Goal: Task Accomplishment & Management: Manage account settings

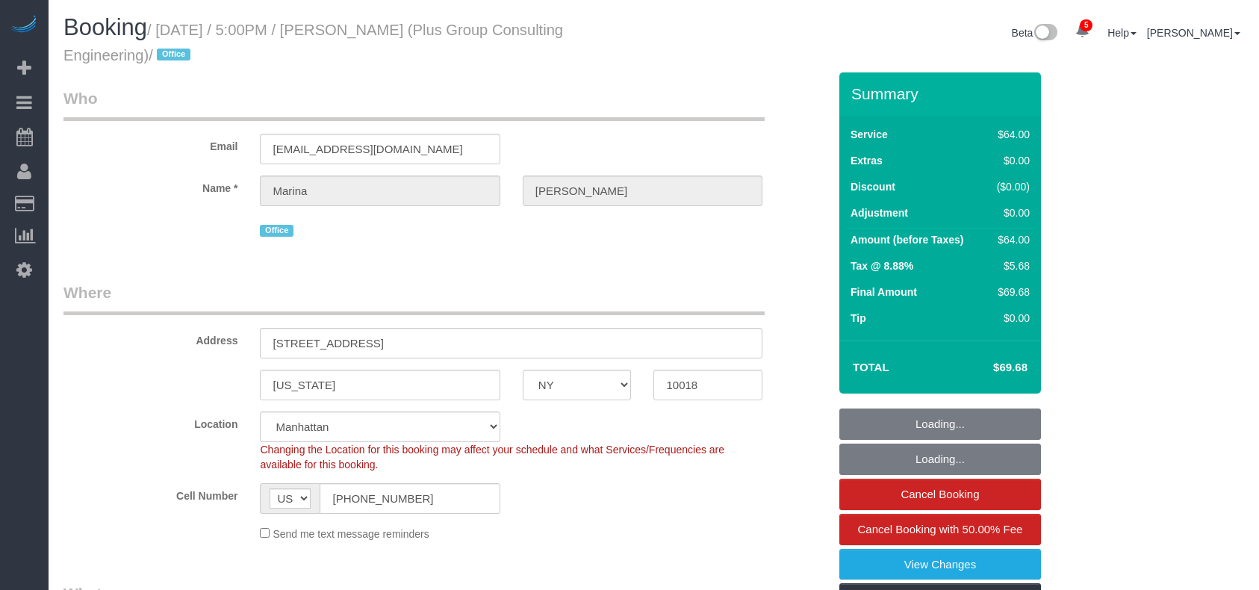
select select "NY"
select select "number:89"
select select "number:90"
select select "number:15"
select select "number:5"
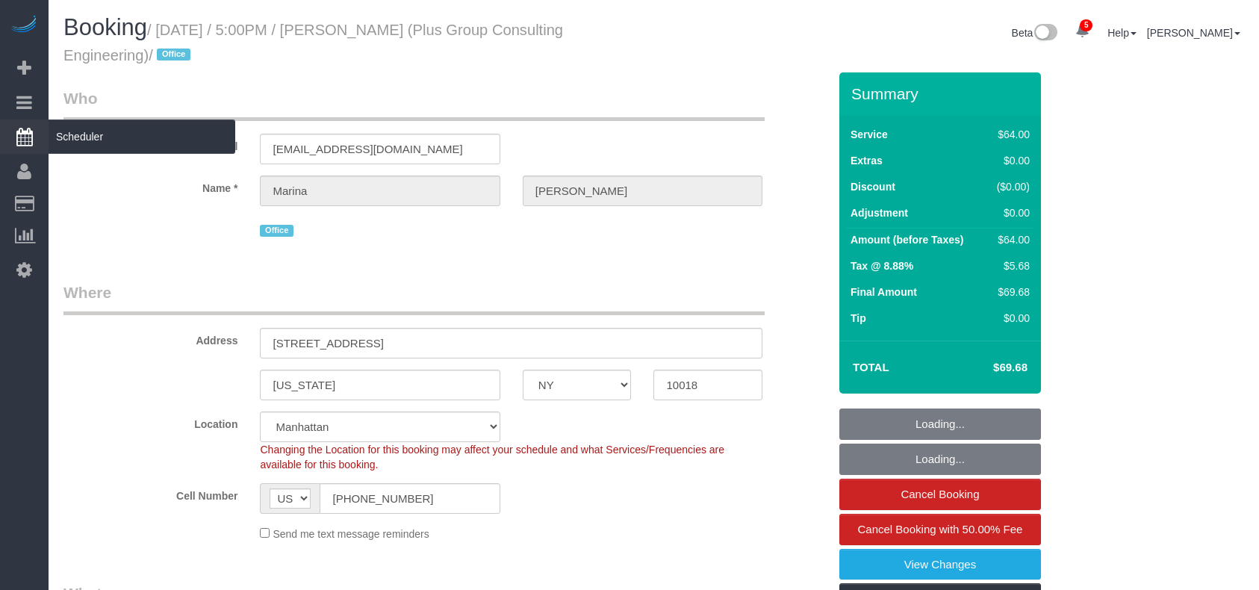
drag, startPoint x: 159, startPoint y: 25, endPoint x: 33, endPoint y: 122, distance: 159.7
click at [160, 25] on small "/ [DATE] / 5:00PM / [PERSON_NAME] (Plus Group Consulting Engineering) / Office" at bounding box center [313, 43] width 500 height 42
select select "object:828"
select select "string:stripe-pm_1QD6Ot4VGloSiKo7JaeKjUAM"
select select "spot1"
